Goal: Information Seeking & Learning: Get advice/opinions

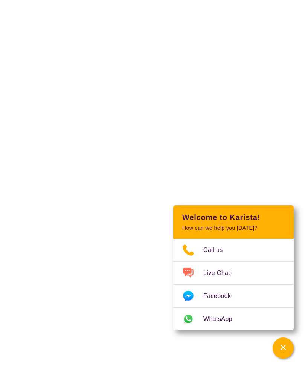
click at [283, 348] on icon "Channel Menu" at bounding box center [283, 347] width 5 height 5
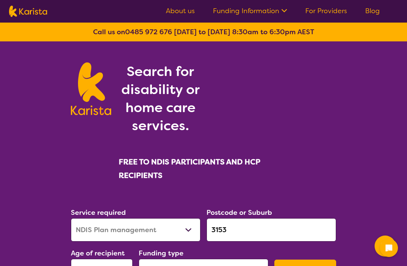
select select "NDIS Plan management"
select select "AD"
select select "NDIS"
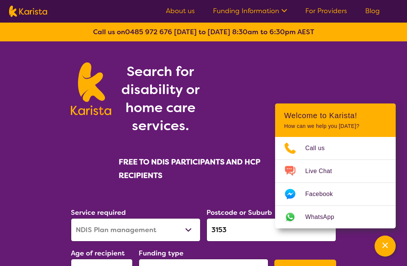
scroll to position [39, 0]
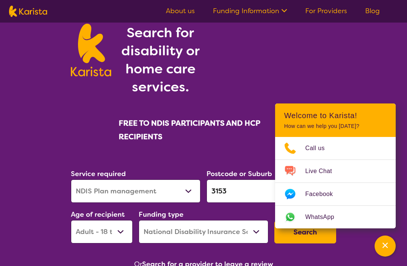
click at [388, 246] on div "Channel Menu" at bounding box center [384, 246] width 15 height 17
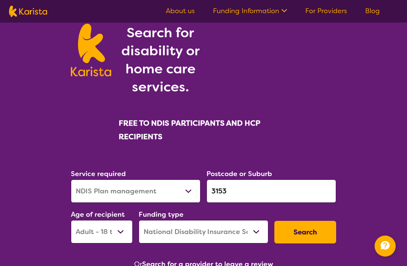
click at [307, 234] on button "Search" at bounding box center [305, 232] width 62 height 23
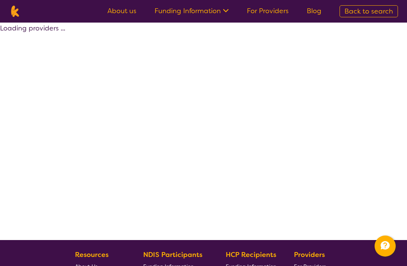
select select "by_score"
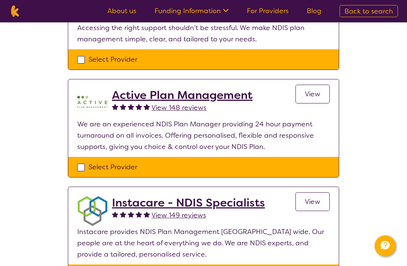
scroll to position [217, 0]
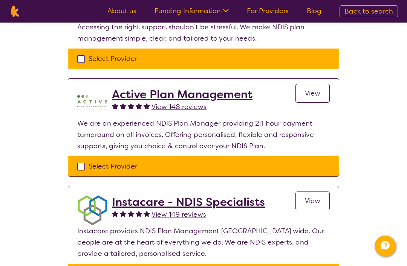
click at [310, 95] on span "View" at bounding box center [312, 93] width 15 height 9
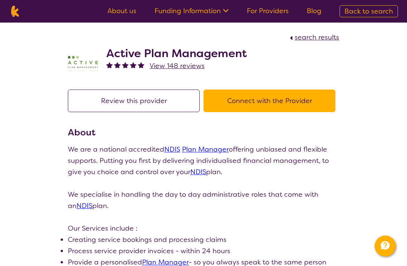
click at [269, 102] on button "Connect with the Provider" at bounding box center [269, 101] width 132 height 23
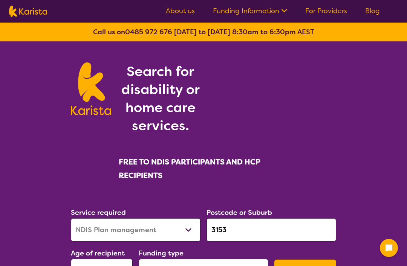
select select "NDIS Plan management"
select select "AD"
select select "NDIS"
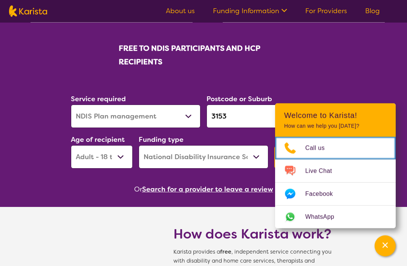
scroll to position [115, 0]
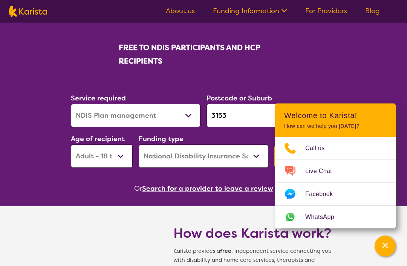
click at [386, 248] on icon "Channel Menu" at bounding box center [384, 245] width 5 height 5
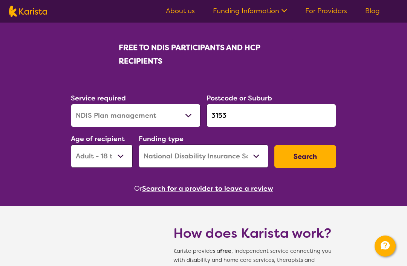
click at [312, 156] on button "Search" at bounding box center [305, 156] width 62 height 23
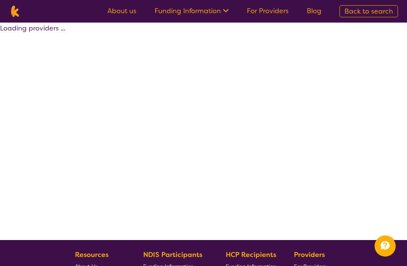
select select "by_score"
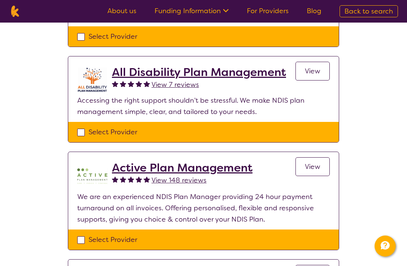
scroll to position [149, 0]
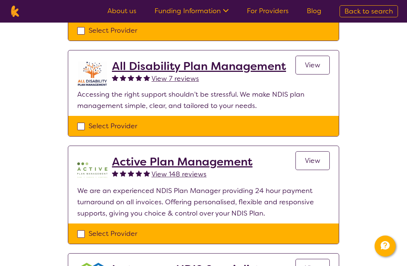
click at [174, 174] on span "View 148 reviews" at bounding box center [178, 174] width 55 height 9
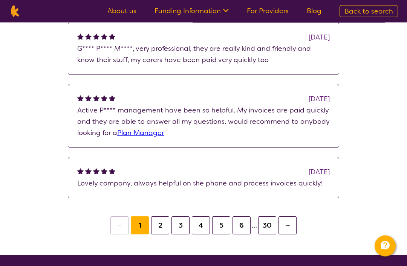
click at [269, 228] on button "30" at bounding box center [267, 226] width 18 height 18
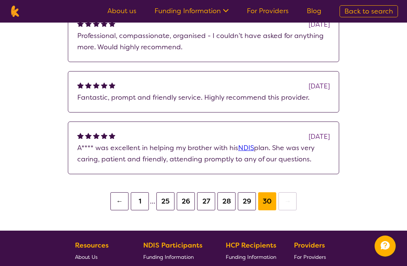
click at [209, 202] on button "27" at bounding box center [206, 201] width 18 height 18
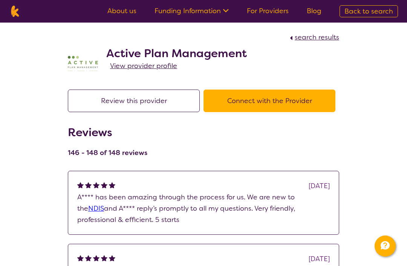
scroll to position [176, 0]
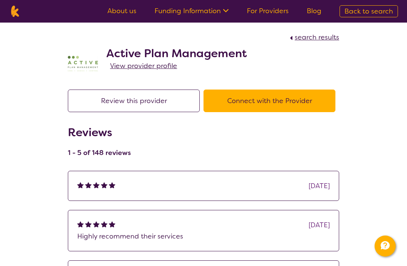
click at [15, 10] on img at bounding box center [15, 11] width 12 height 11
select select "NDIS Plan management"
select select "AD"
select select "NDIS"
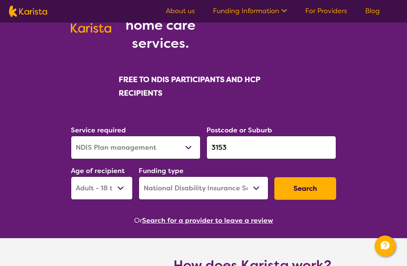
scroll to position [92, 0]
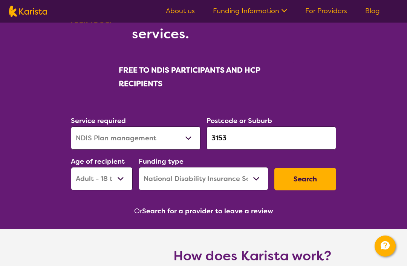
click at [149, 137] on select "Allied Health Assistant Assessment (ADHD or Autism) Behaviour support Counselli…" at bounding box center [136, 138] width 130 height 23
select select "[MEDICAL_DATA]"
click at [305, 183] on button "Search" at bounding box center [305, 179] width 62 height 23
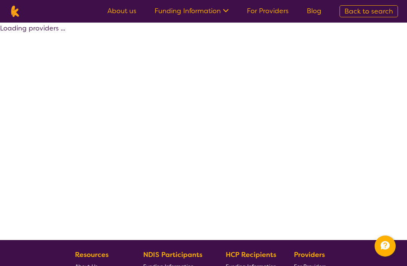
select select "by_score"
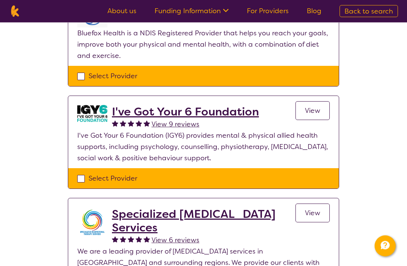
scroll to position [302, 0]
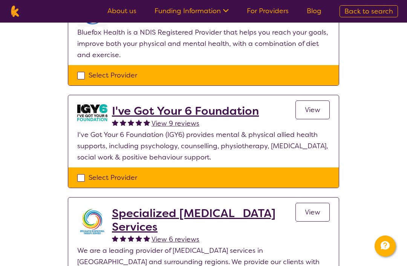
click at [308, 114] on span "View" at bounding box center [312, 109] width 15 height 9
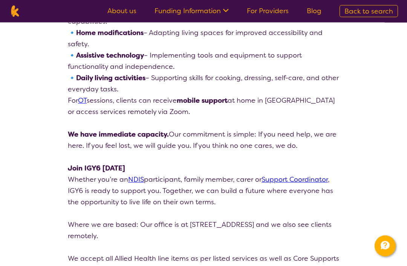
scroll to position [1552, 0]
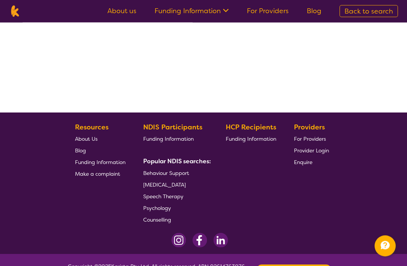
select select "by_score"
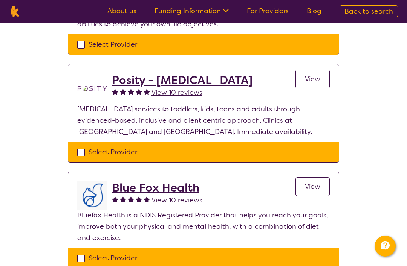
scroll to position [118, 0]
